Goal: Find specific page/section: Find specific page/section

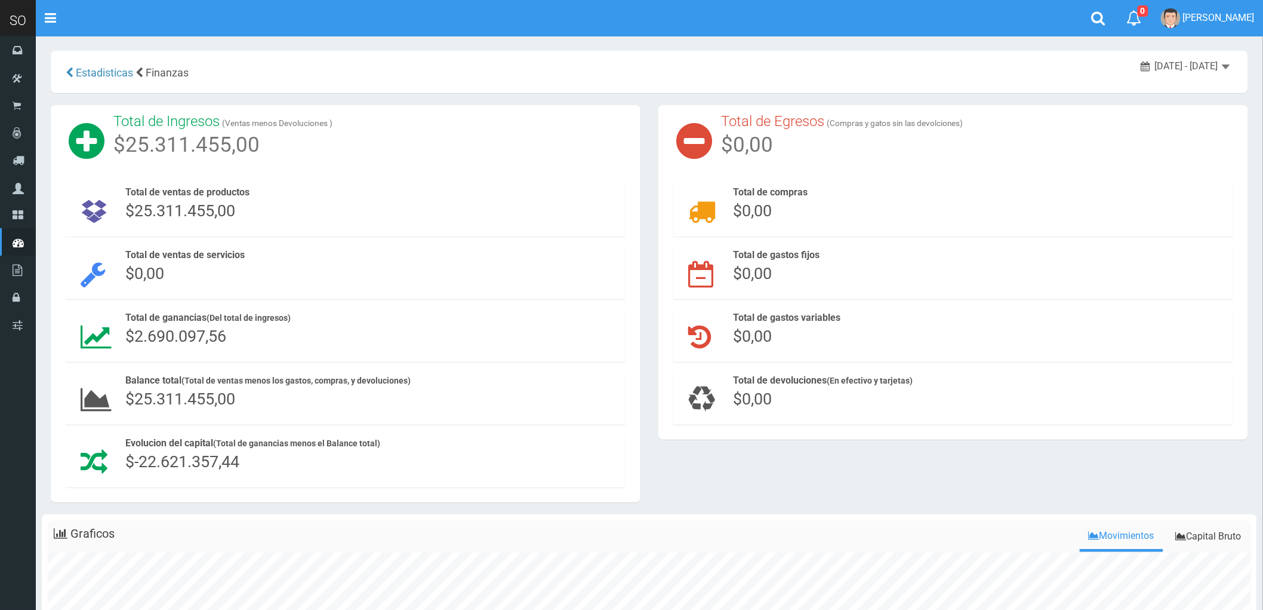
drag, startPoint x: 130, startPoint y: 146, endPoint x: 304, endPoint y: 140, distance: 174.4
click at [304, 140] on div "Total de Ingresos (Ventas menos Devoluciones ) $25.311.455,00" at bounding box center [346, 141] width 590 height 72
click at [304, 140] on div "Total de Ingresos (Ventas menos Devoluciones ) $25.311.455,00" at bounding box center [346, 137] width 572 height 46
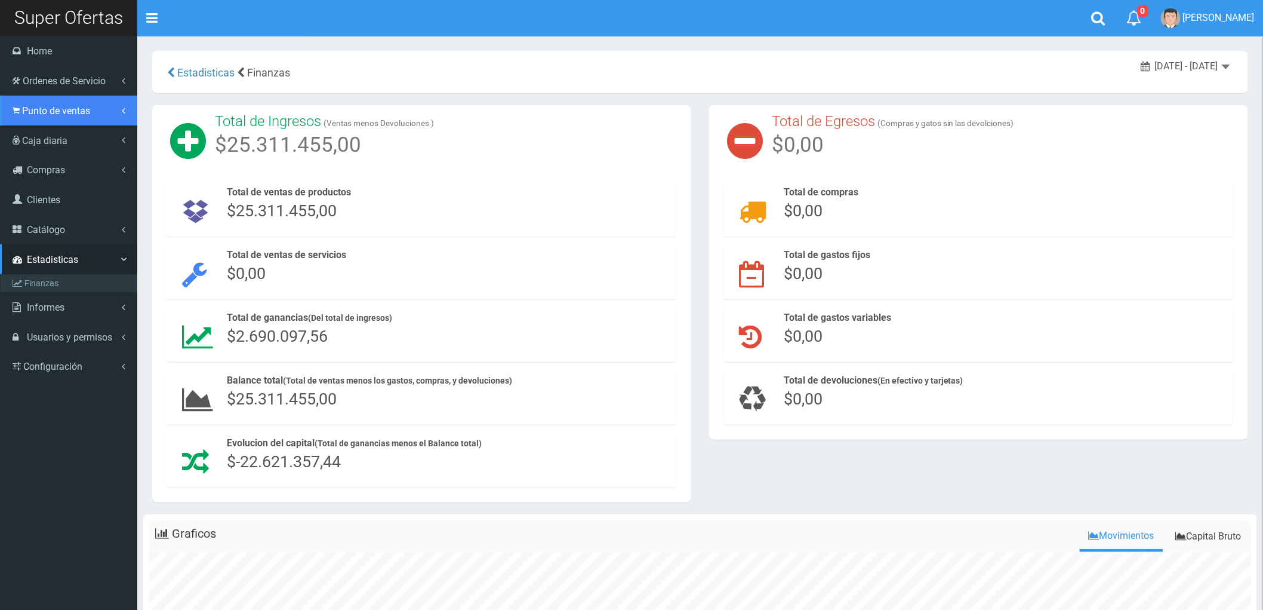
click at [54, 109] on span "Punto de ventas" at bounding box center [56, 110] width 68 height 11
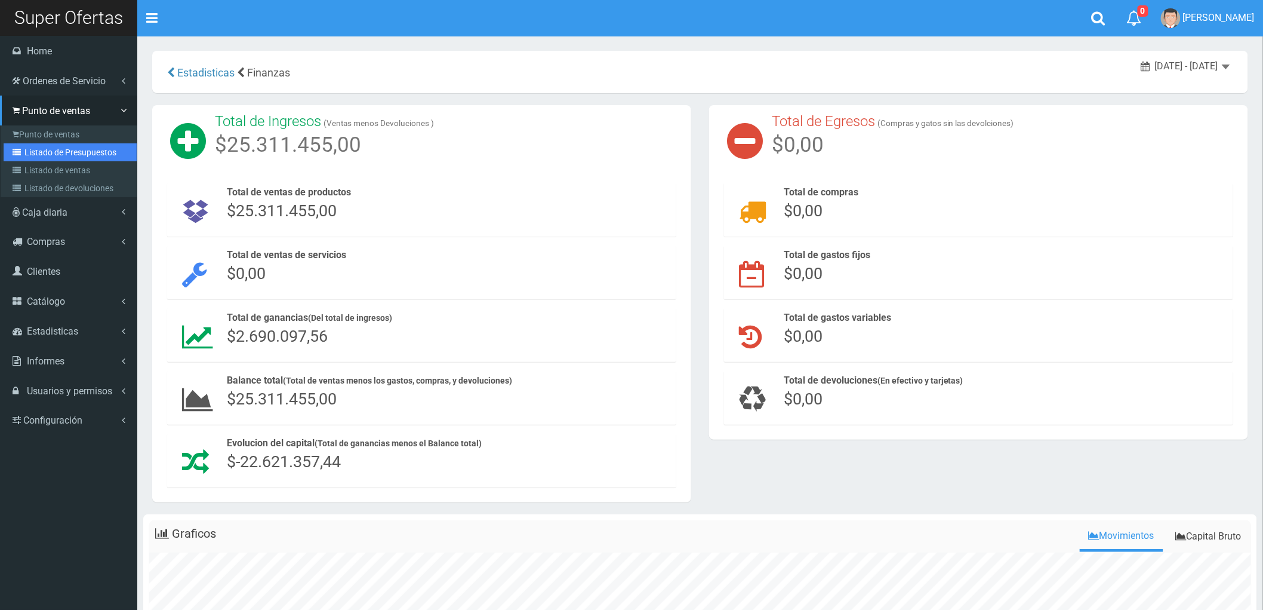
click at [81, 150] on link "Listado de Presupuestos" at bounding box center [70, 152] width 133 height 18
